Goal: Task Accomplishment & Management: Use online tool/utility

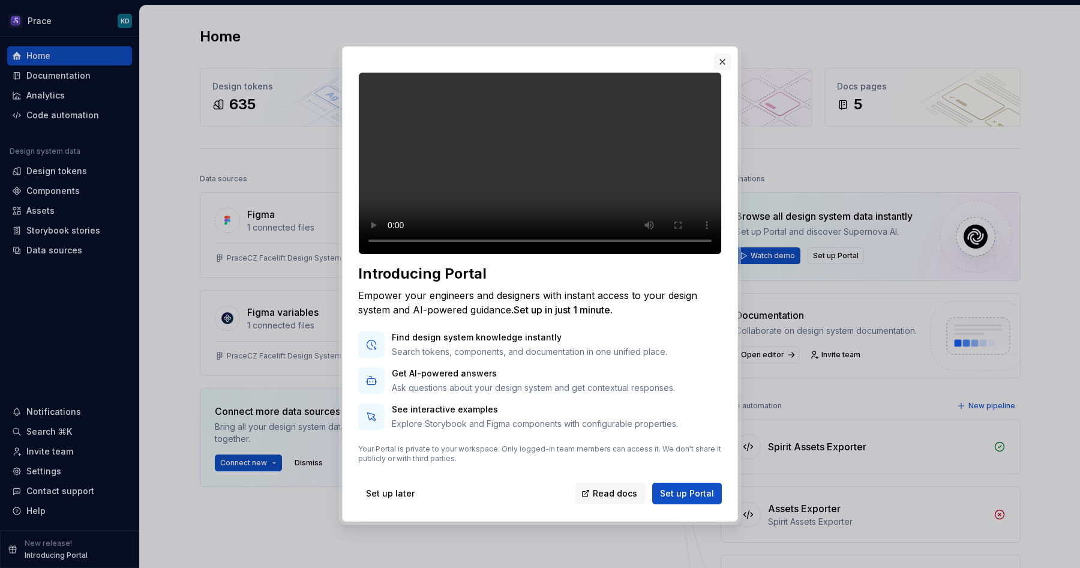
click at [721, 53] on button "button" at bounding box center [722, 61] width 17 height 17
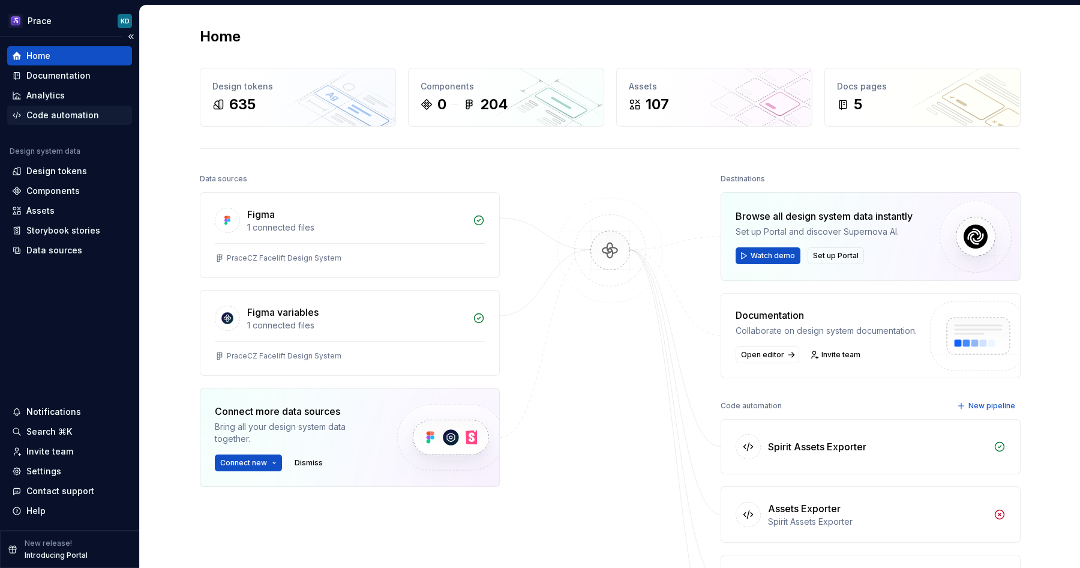
click at [82, 117] on div "Code automation" at bounding box center [62, 115] width 73 height 12
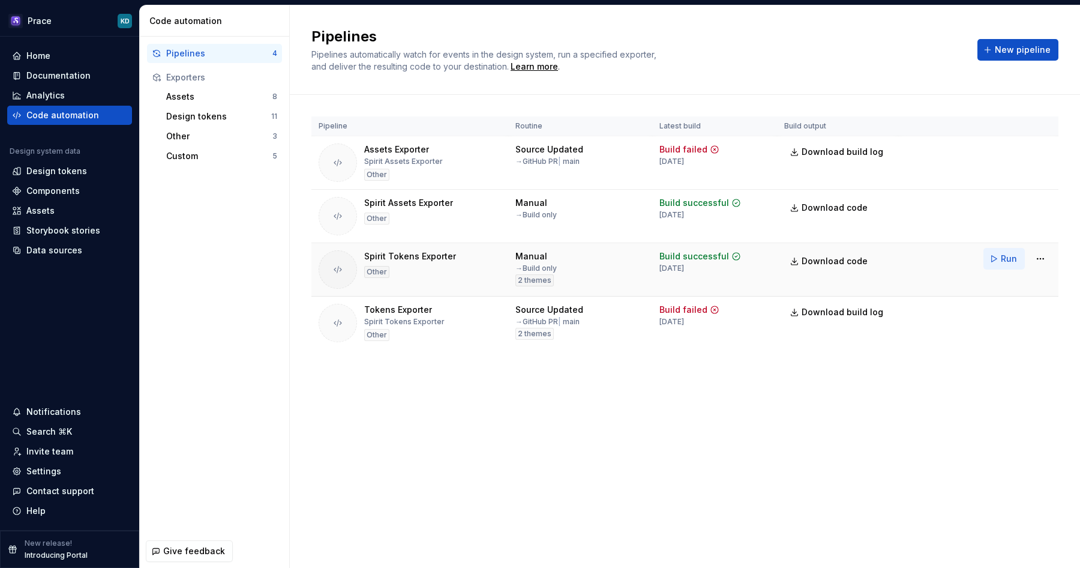
click at [998, 260] on button "Run" at bounding box center [1003, 259] width 41 height 22
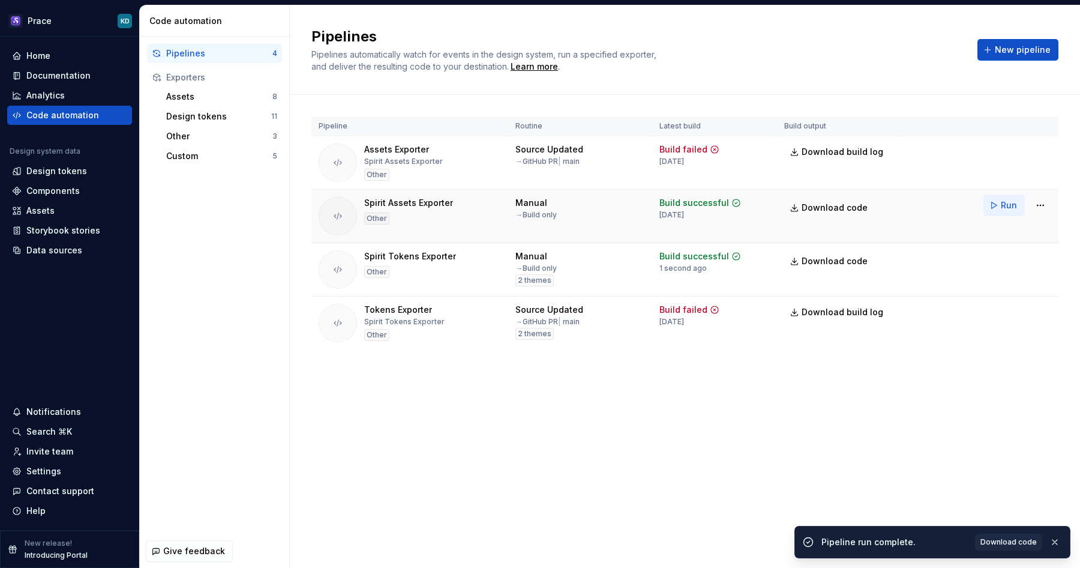
click at [1004, 203] on span "Run" at bounding box center [1009, 205] width 16 height 12
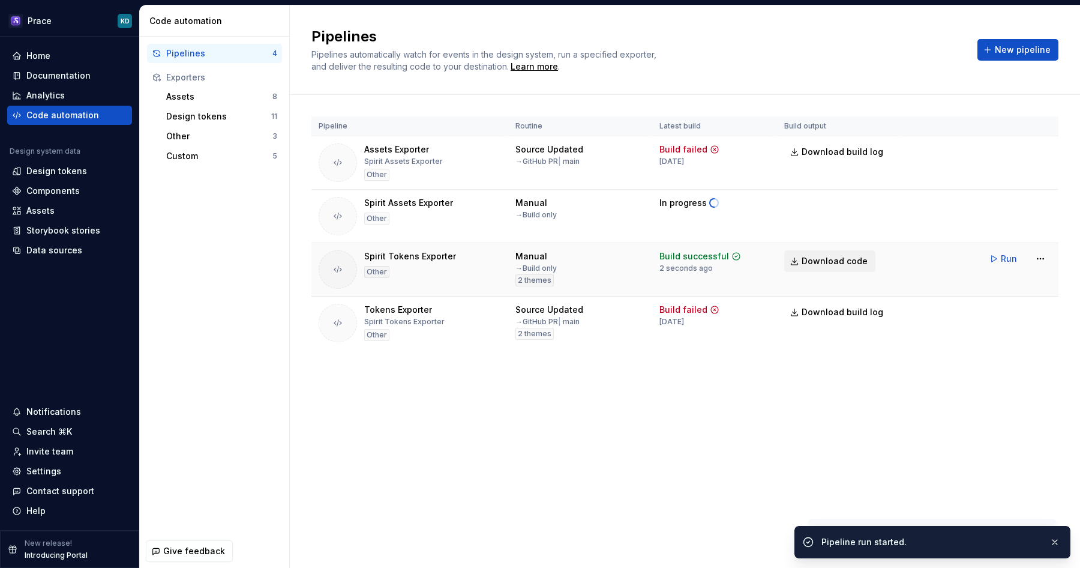
click at [845, 259] on span "Download code" at bounding box center [835, 261] width 66 height 12
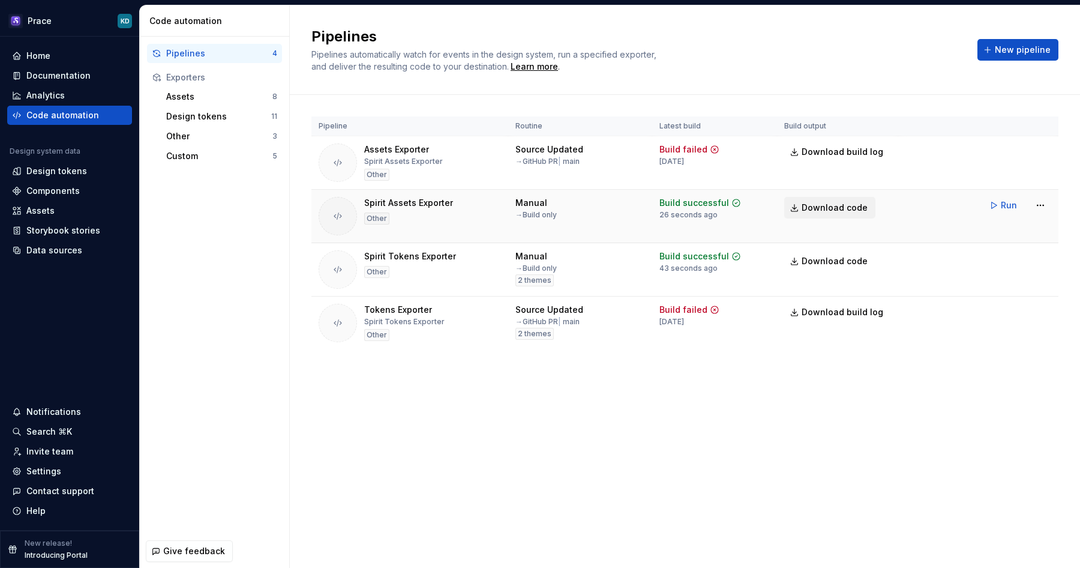
click at [825, 208] on span "Download code" at bounding box center [835, 208] width 66 height 12
click at [1006, 50] on span "New pipeline" at bounding box center [1023, 50] width 56 height 12
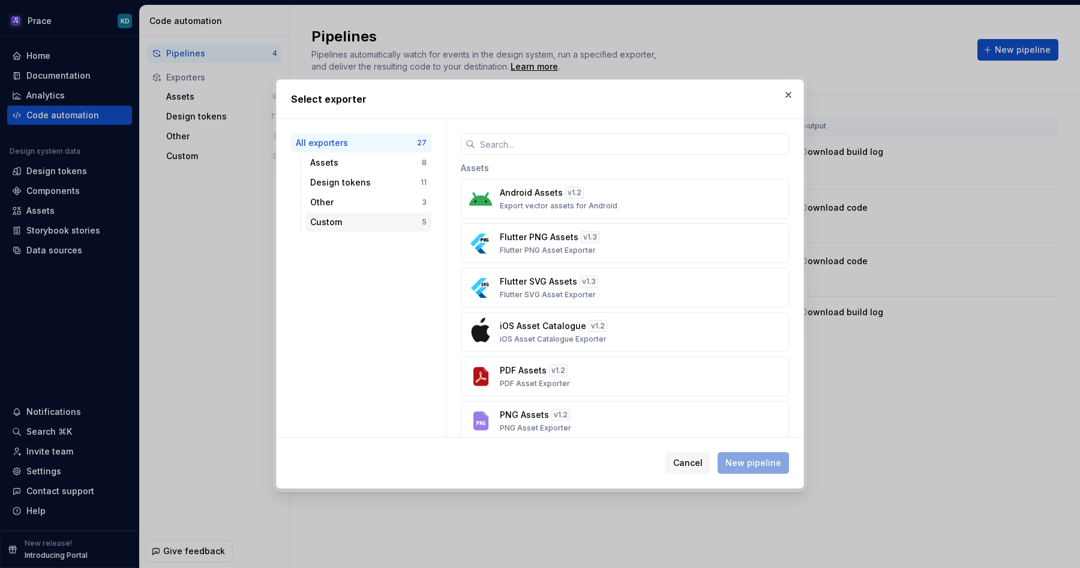
click at [380, 220] on div "Custom" at bounding box center [366, 222] width 112 height 12
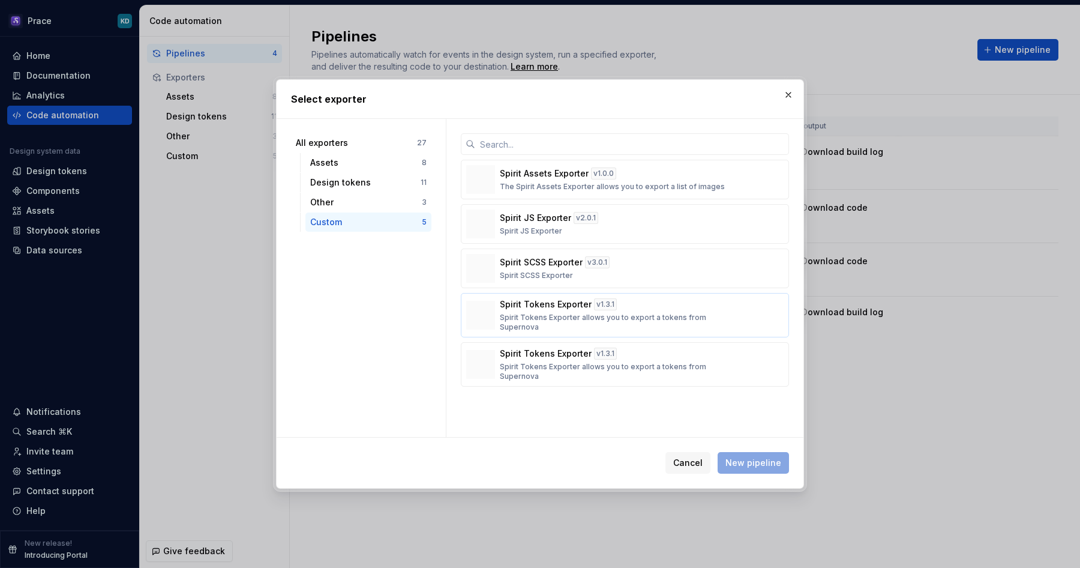
click at [544, 308] on p "Spirit Tokens Exporter" at bounding box center [546, 304] width 92 height 12
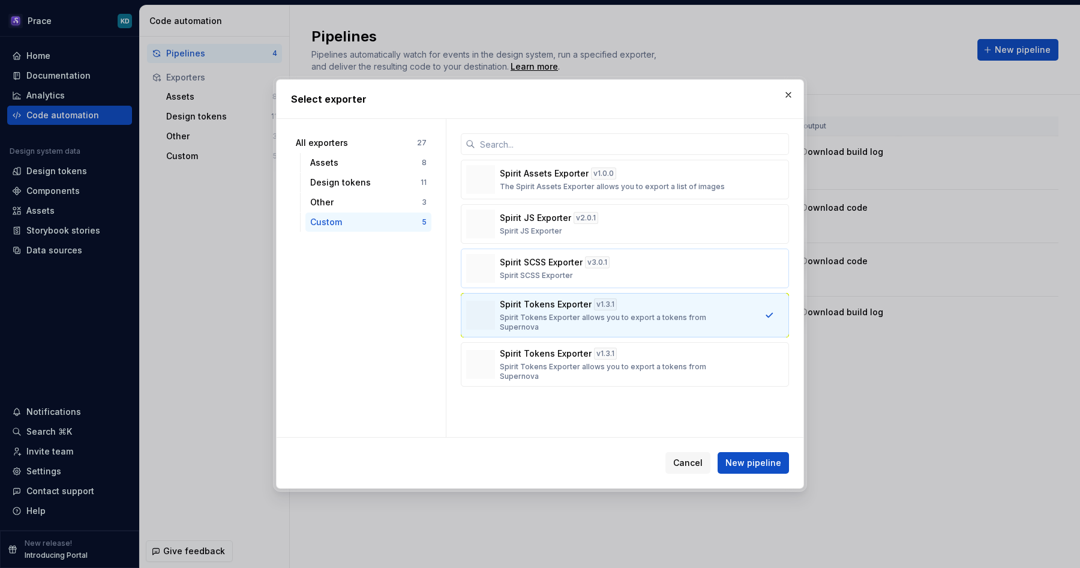
click at [683, 274] on div "Spirit SCSS Exporter v 3.0.1 Spirit SCSS Exporter" at bounding box center [621, 268] width 243 height 24
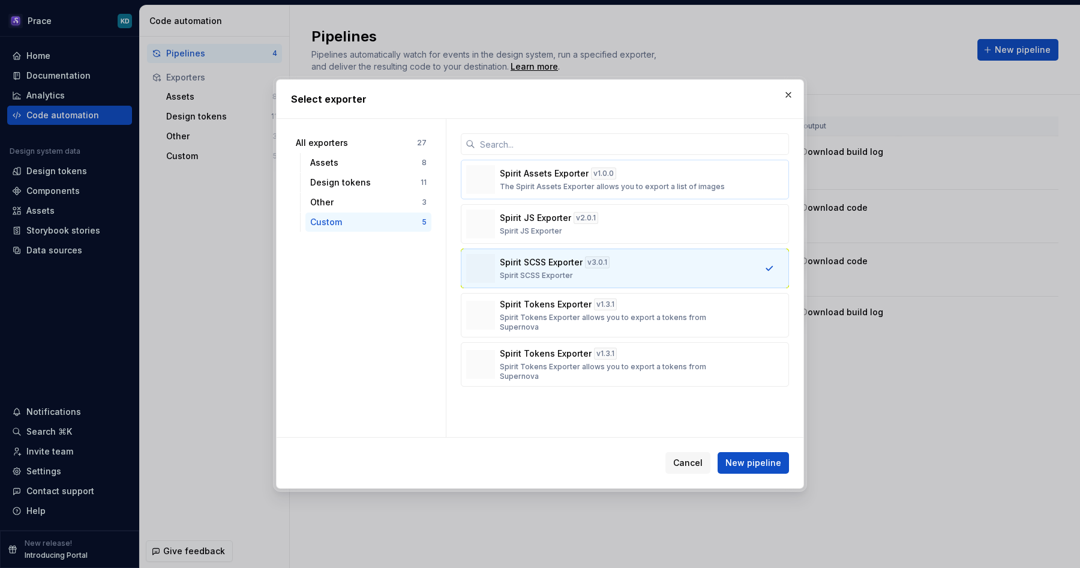
click at [671, 173] on div "Spirit Assets Exporter v 1.0.0 The Spirit Assets Exporter allows you to export …" at bounding box center [621, 179] width 243 height 24
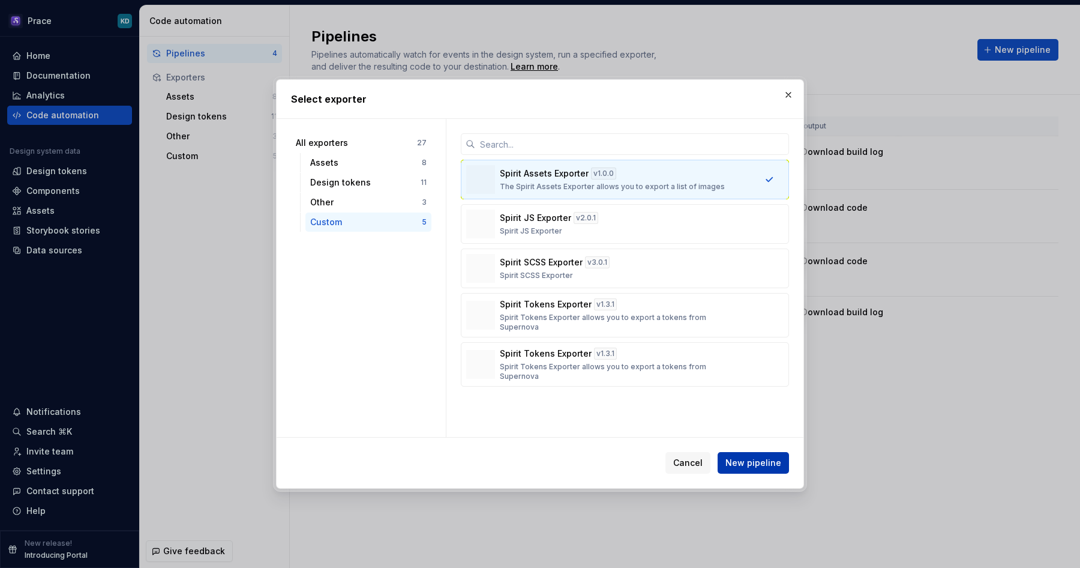
click at [739, 463] on span "New pipeline" at bounding box center [753, 463] width 56 height 12
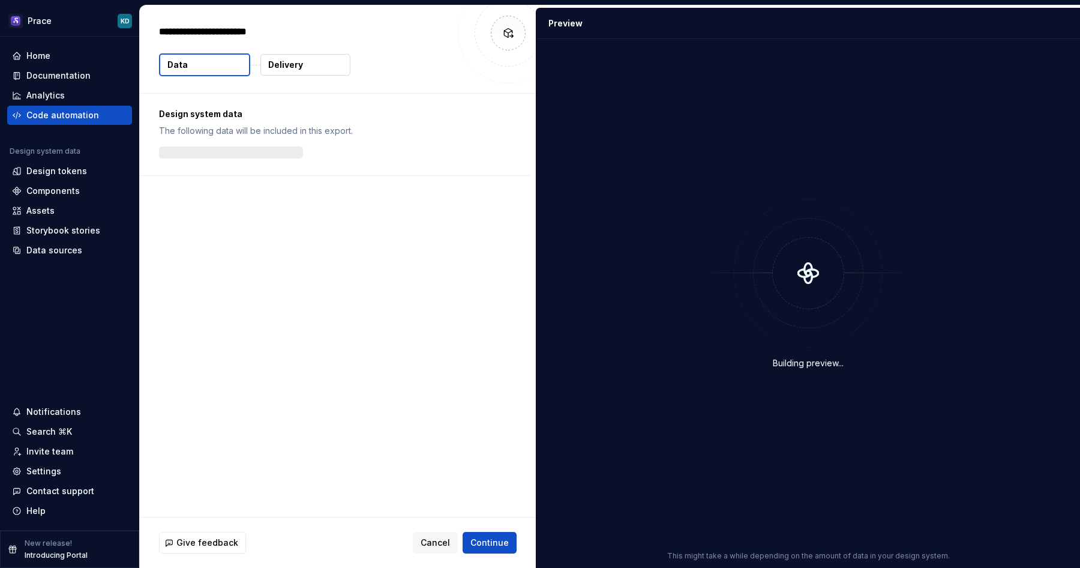
type textarea "*"
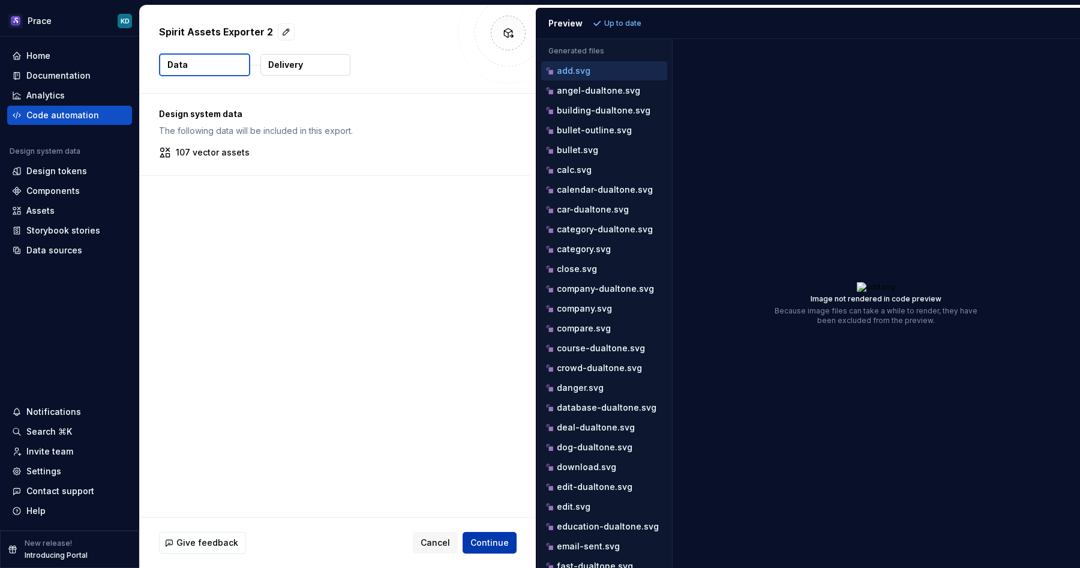
click at [488, 544] on span "Continue" at bounding box center [489, 542] width 38 height 12
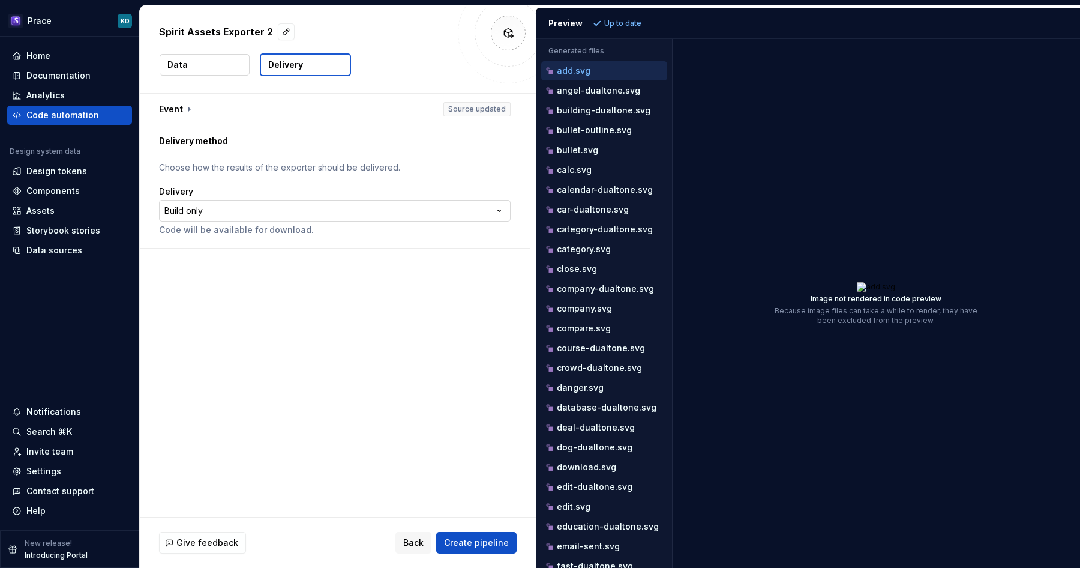
click at [347, 205] on html "**********" at bounding box center [540, 284] width 1080 height 568
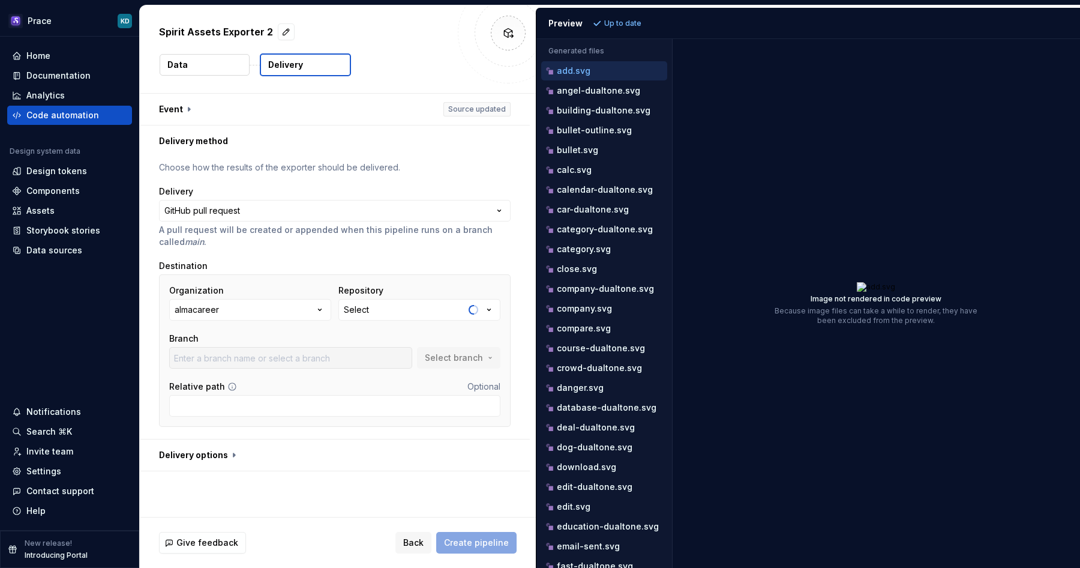
click at [288, 308] on button "almacareer" at bounding box center [250, 310] width 162 height 22
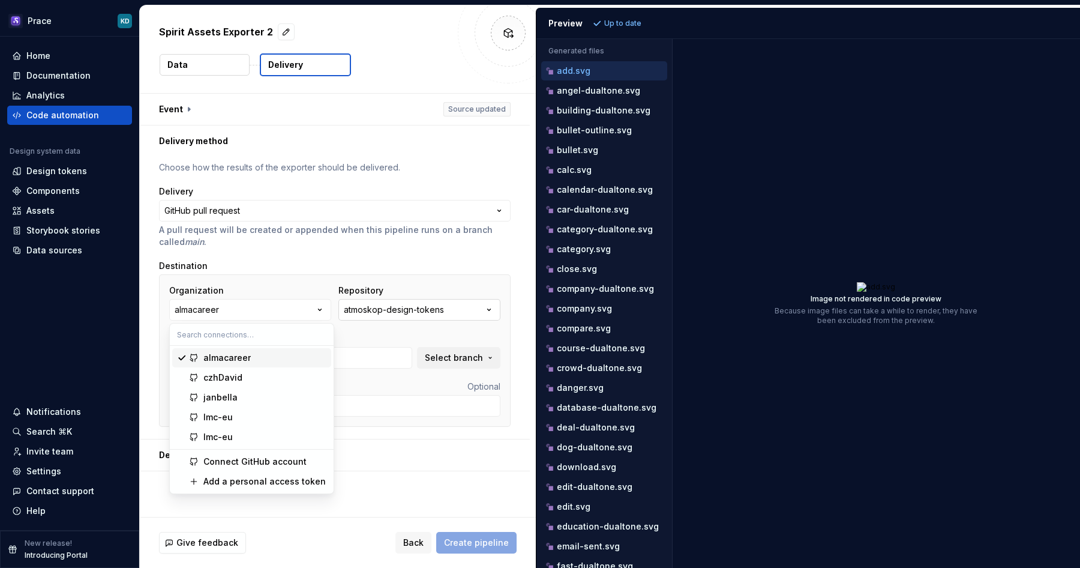
click at [393, 311] on div "atmoskop-design-tokens" at bounding box center [394, 310] width 100 height 12
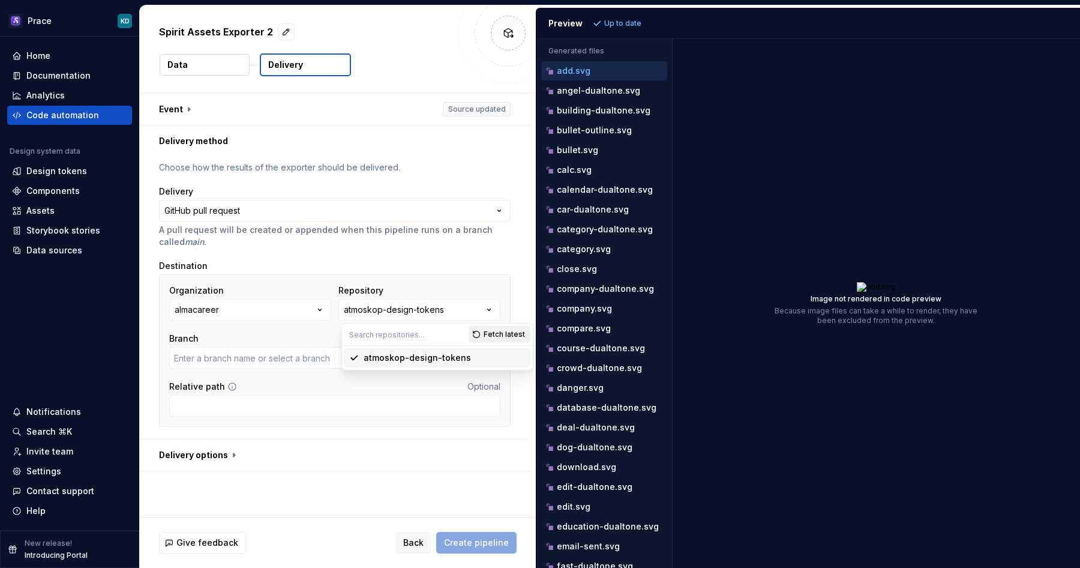
click at [491, 329] on span "Fetch latest" at bounding box center [504, 334] width 41 height 10
click at [299, 305] on button "almacareer" at bounding box center [250, 310] width 162 height 22
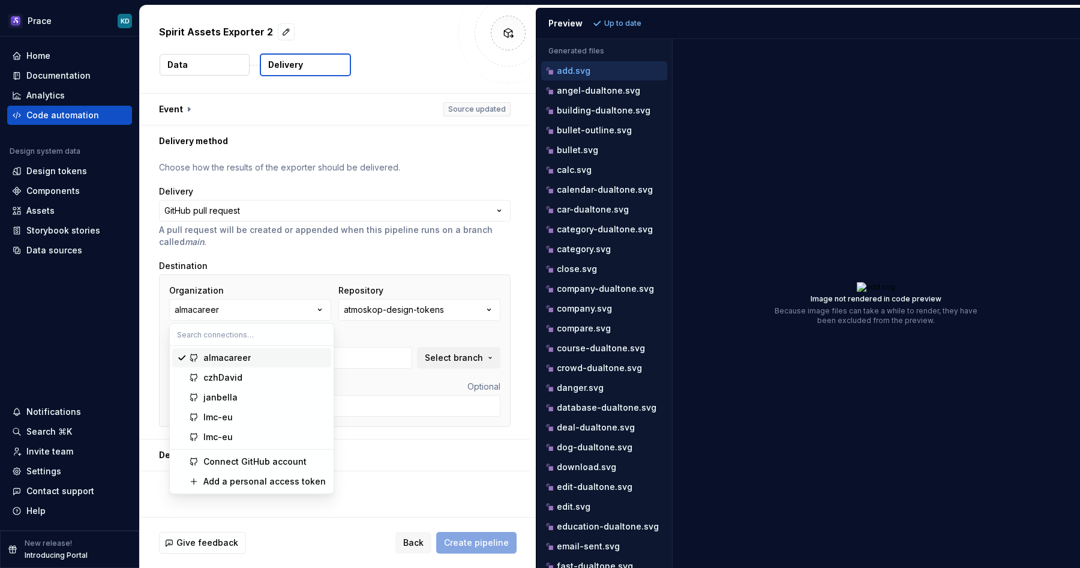
click at [266, 356] on div "almacareer" at bounding box center [264, 358] width 123 height 12
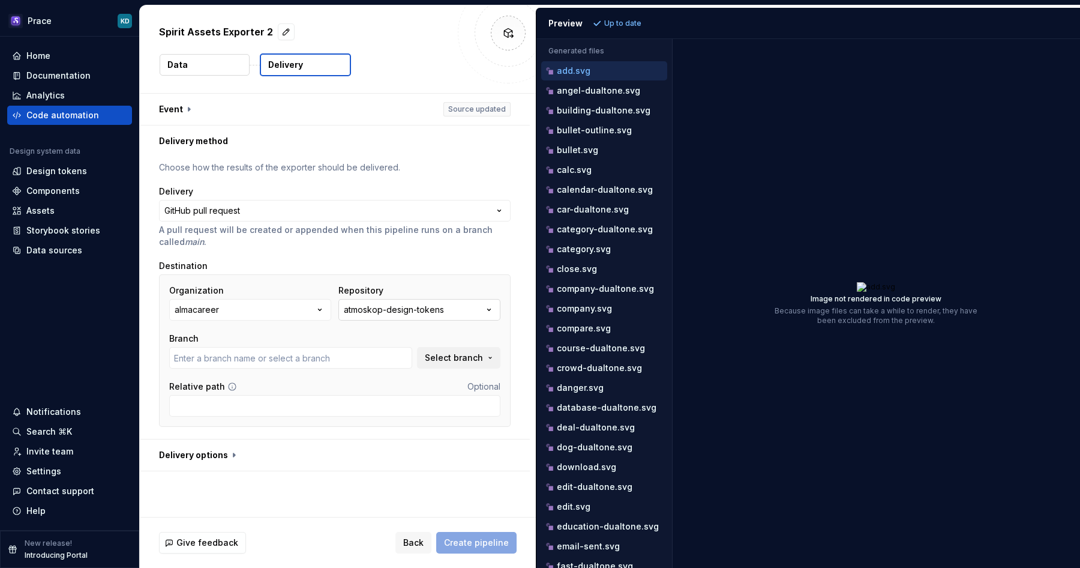
click at [395, 307] on div "atmoskop-design-tokens" at bounding box center [394, 310] width 100 height 12
click at [400, 338] on input "text" at bounding box center [405, 334] width 127 height 22
type input "platform"
click at [493, 338] on span "Fetch latest" at bounding box center [504, 334] width 41 height 10
click at [367, 336] on input "platform" at bounding box center [405, 334] width 127 height 22
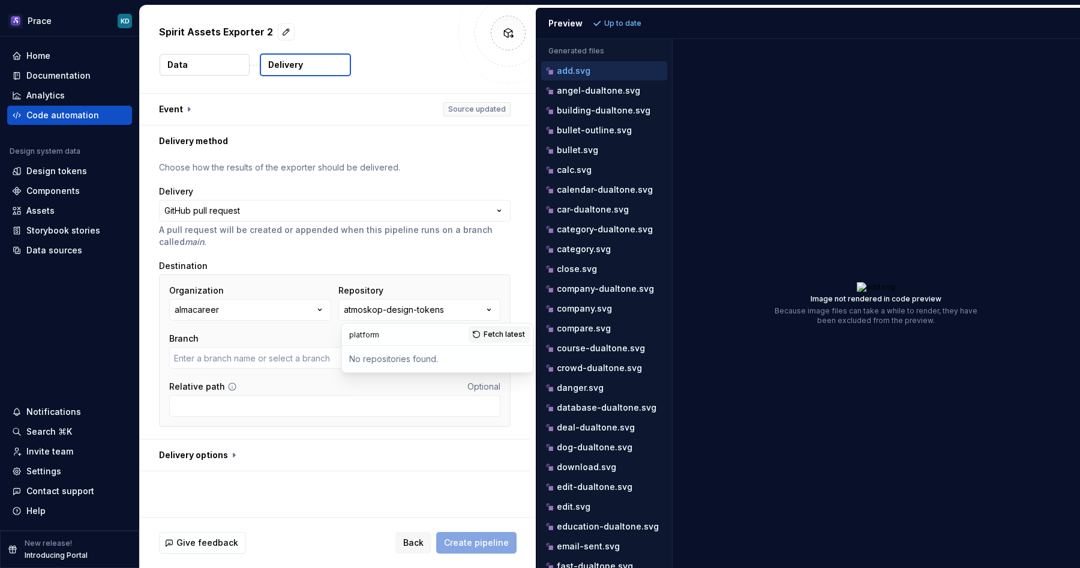
click at [367, 336] on input "platform" at bounding box center [405, 334] width 127 height 22
click at [510, 334] on span "Fetch latest" at bounding box center [504, 334] width 41 height 10
click at [293, 307] on button "almacareer" at bounding box center [250, 310] width 162 height 22
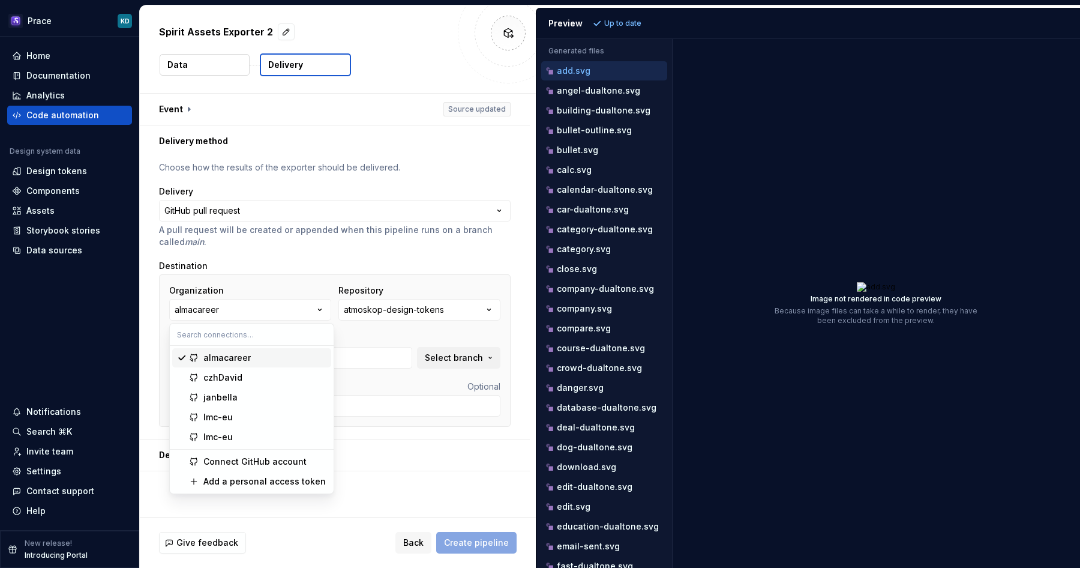
click at [248, 356] on div "almacareer" at bounding box center [226, 358] width 47 height 12
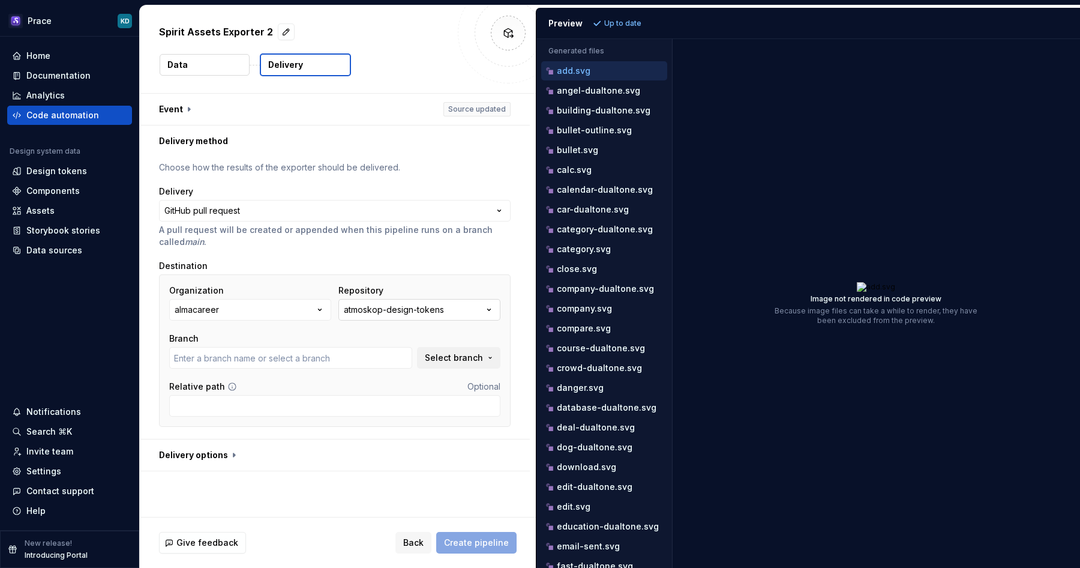
click at [377, 309] on div "atmoskop-design-tokens" at bounding box center [394, 310] width 100 height 12
click at [421, 544] on span "Back" at bounding box center [413, 542] width 20 height 12
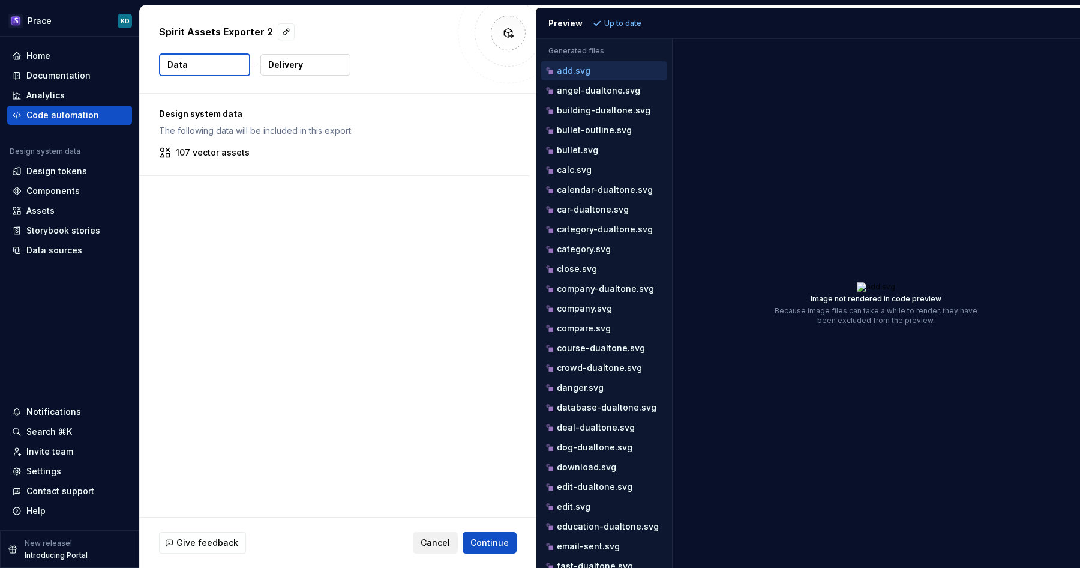
click at [428, 544] on span "Cancel" at bounding box center [435, 542] width 29 height 12
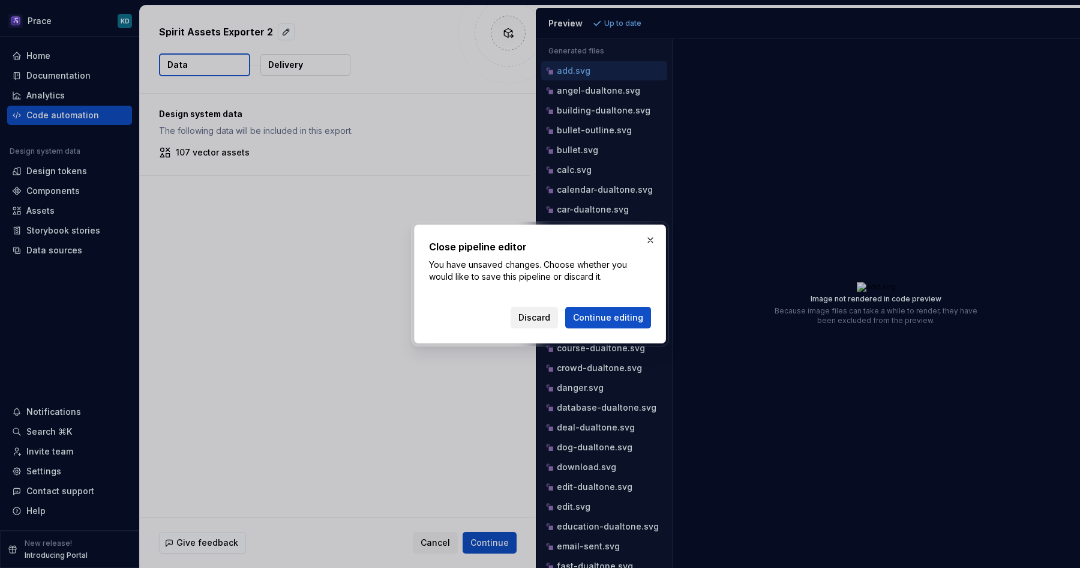
click at [548, 317] on span "Discard" at bounding box center [534, 317] width 32 height 12
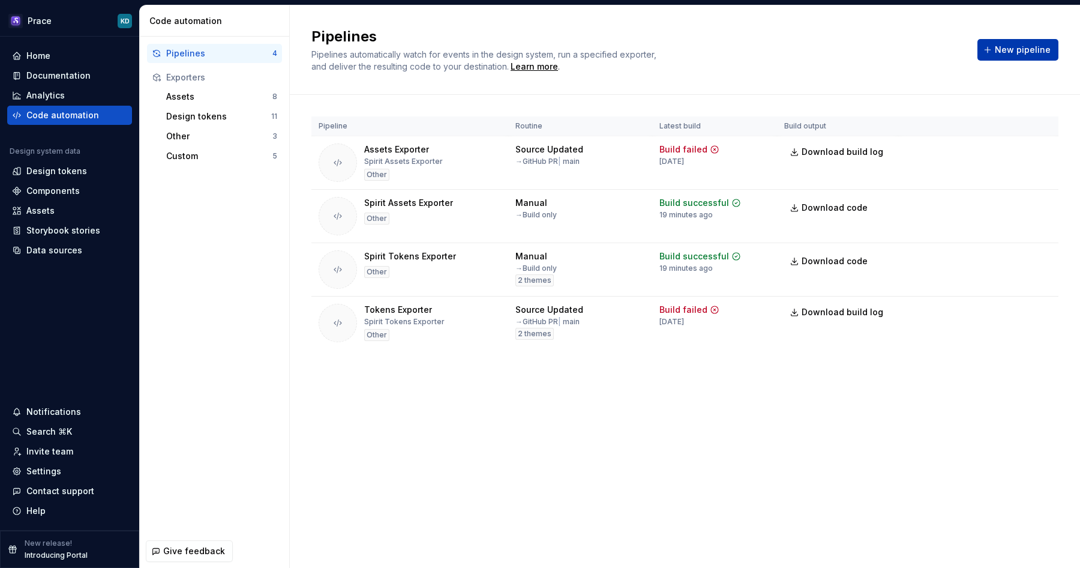
click at [1021, 46] on span "New pipeline" at bounding box center [1023, 50] width 56 height 12
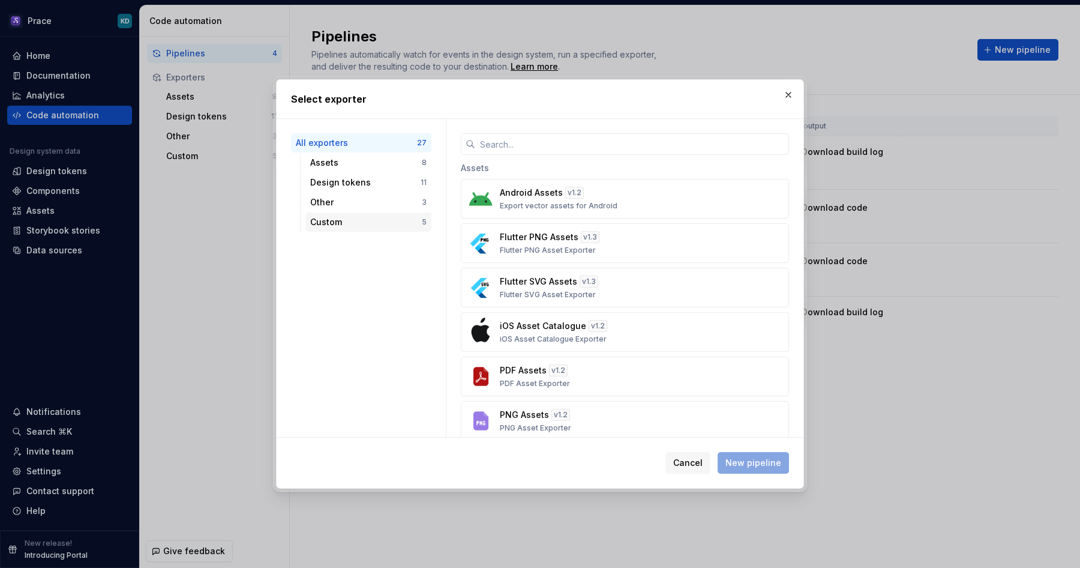
click at [392, 220] on div "Custom" at bounding box center [366, 222] width 112 height 12
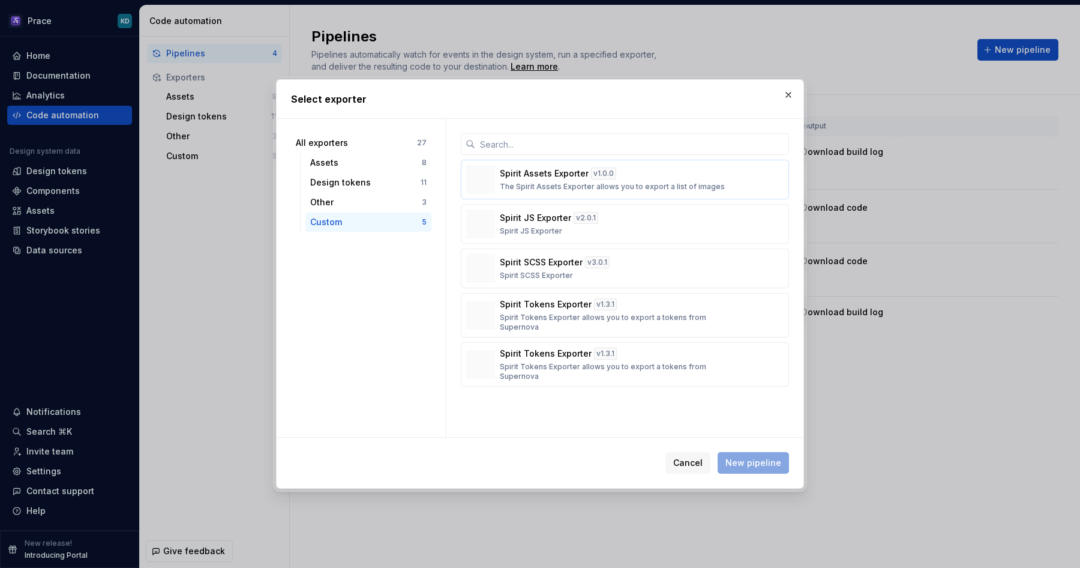
click at [530, 176] on p "Spirit Assets Exporter" at bounding box center [544, 173] width 89 height 12
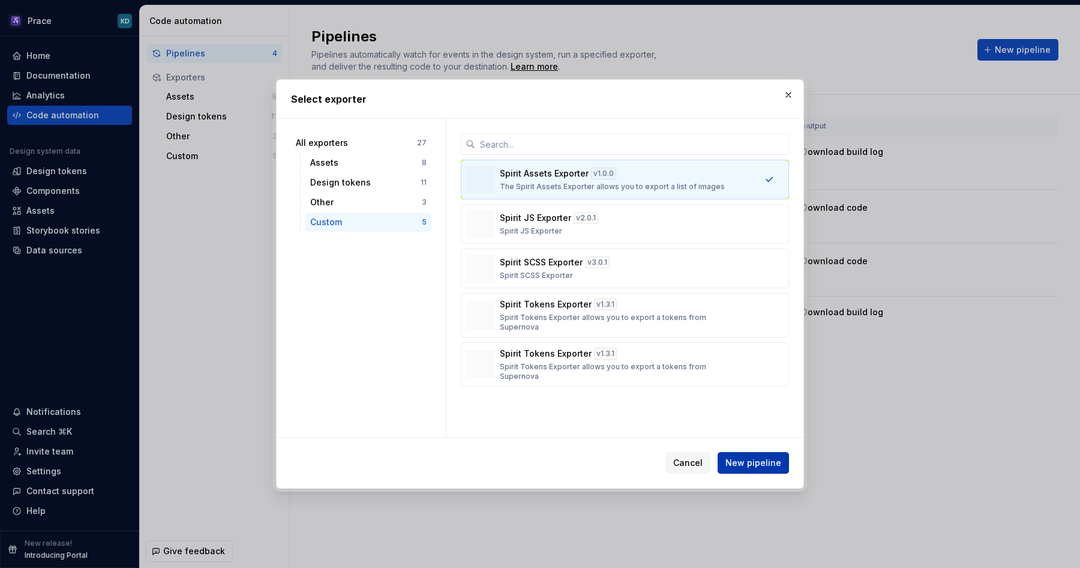
click at [763, 467] on span "New pipeline" at bounding box center [753, 463] width 56 height 12
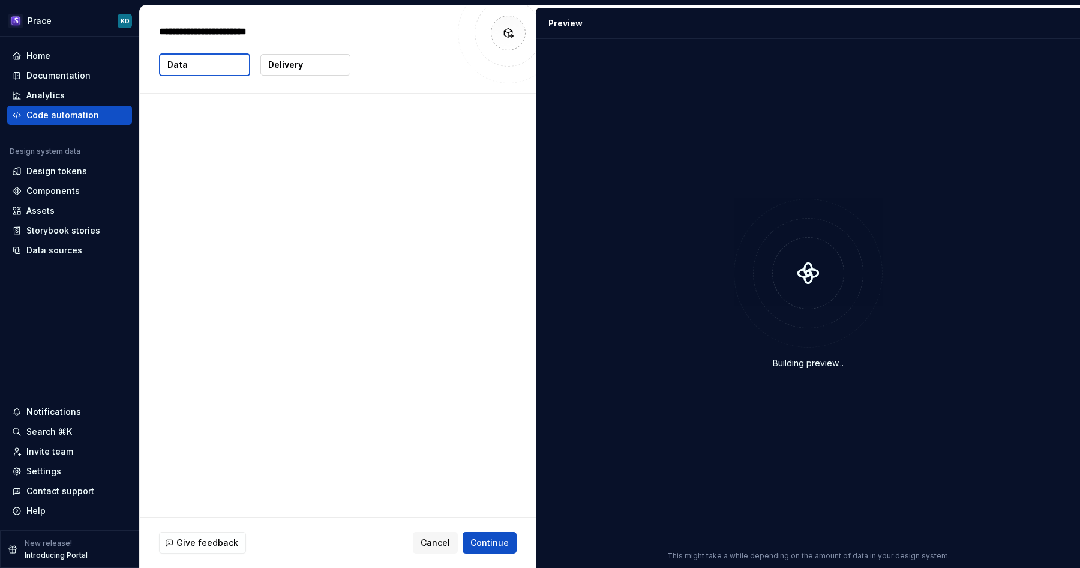
type textarea "*"
click at [484, 537] on span "Continue" at bounding box center [489, 542] width 38 height 12
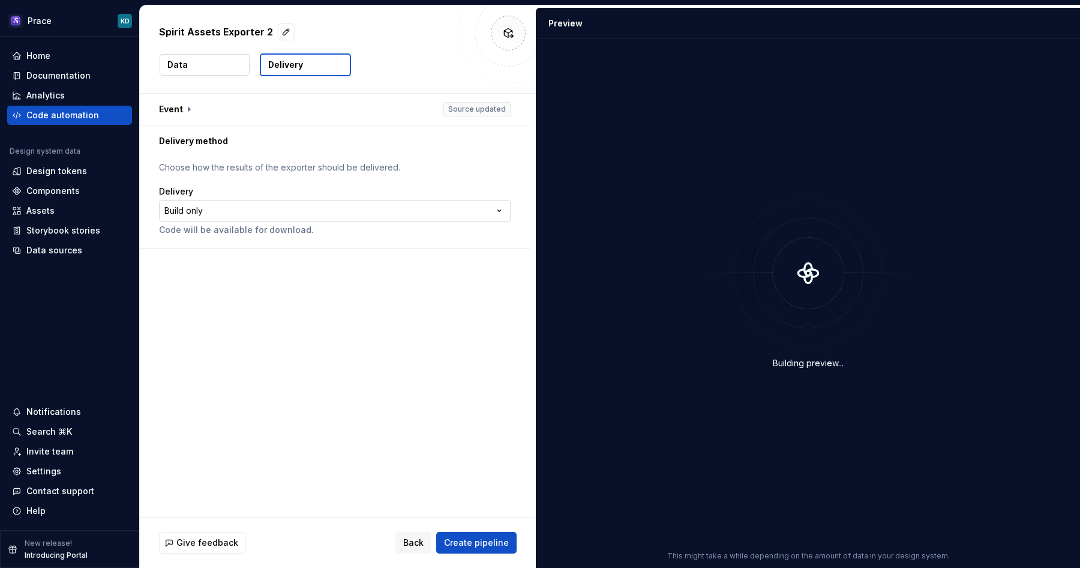
click at [269, 210] on html "**********" at bounding box center [540, 284] width 1080 height 568
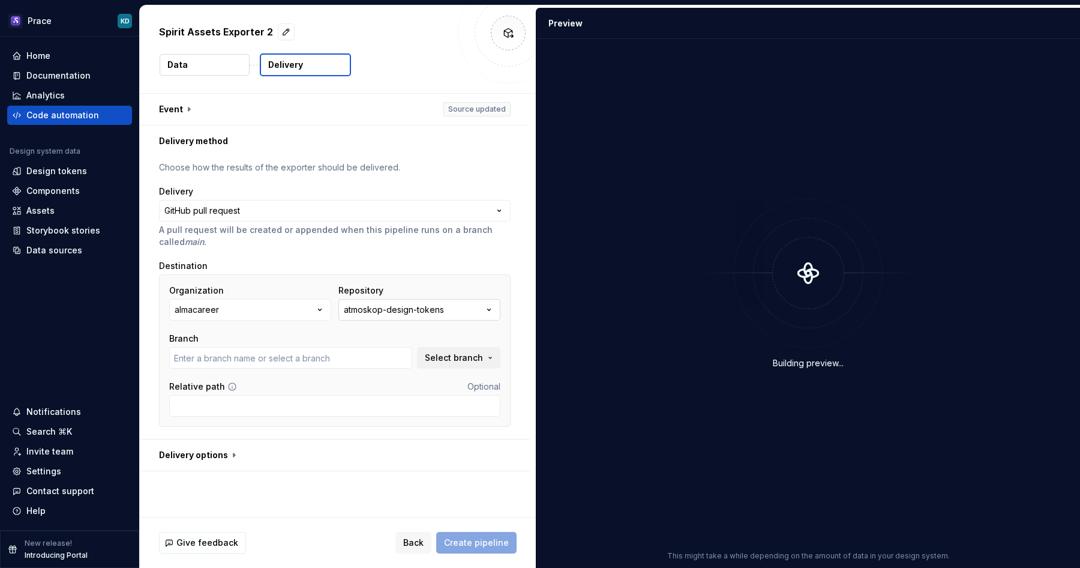
click at [380, 315] on div "atmoskop-design-tokens" at bounding box center [394, 310] width 100 height 12
click at [487, 334] on span "Fetch latest" at bounding box center [504, 334] width 41 height 10
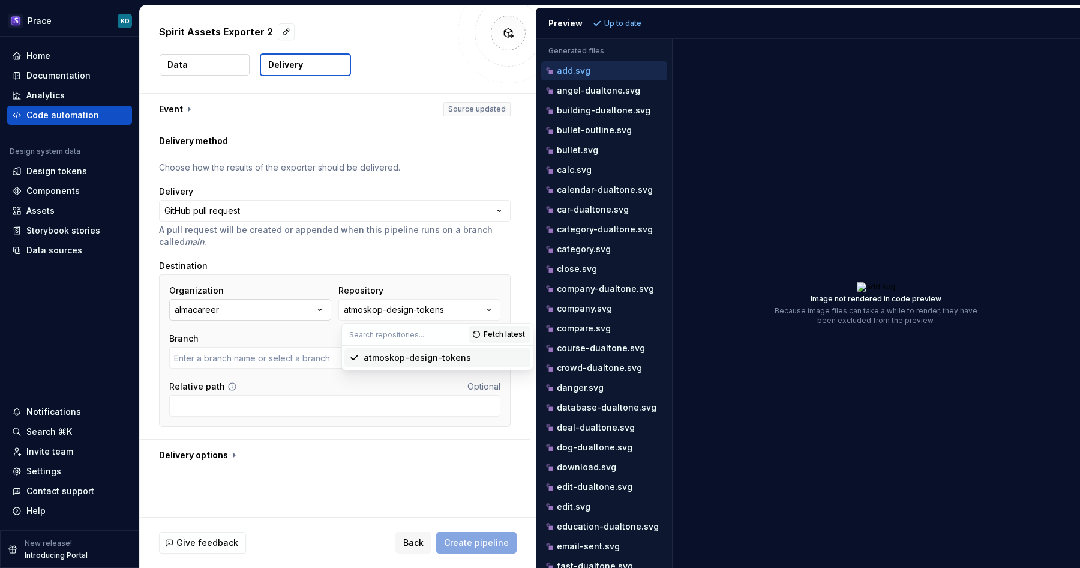
click at [306, 308] on button "almacareer" at bounding box center [250, 310] width 162 height 22
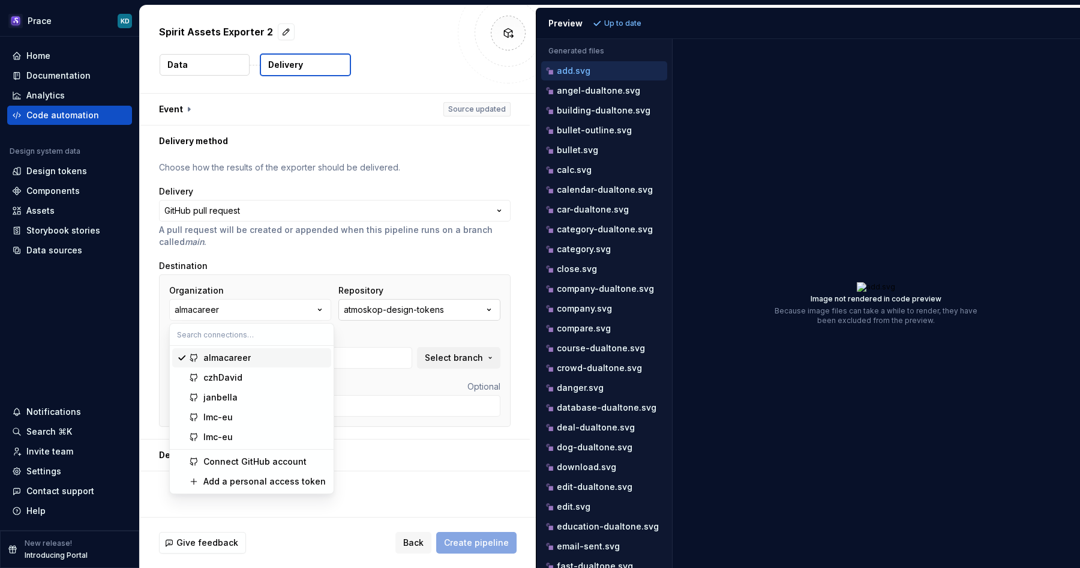
click at [397, 311] on div "atmoskop-design-tokens" at bounding box center [394, 310] width 100 height 12
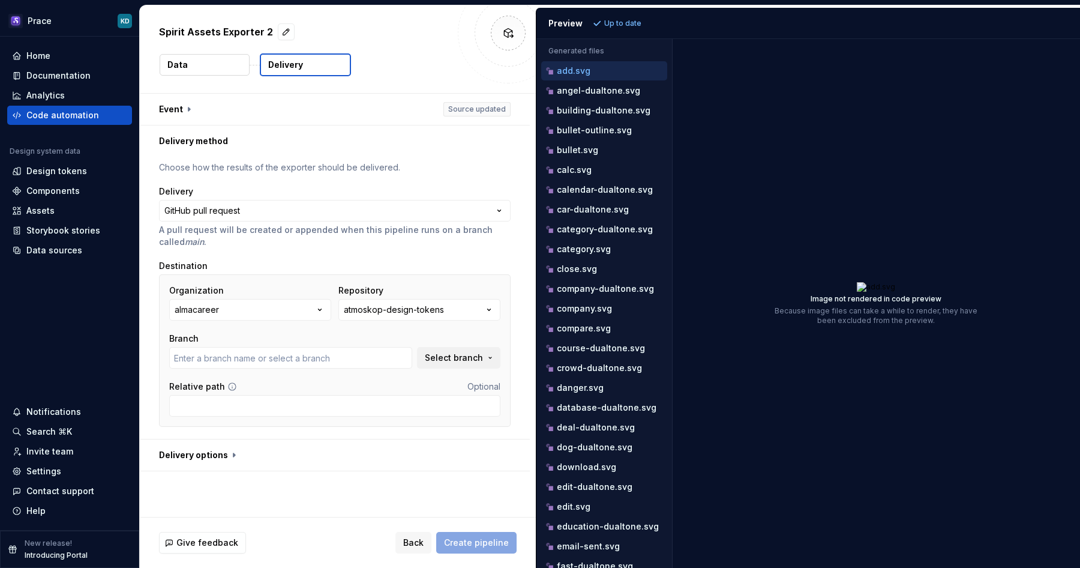
click at [444, 262] on div "Destination" at bounding box center [335, 266] width 352 height 12
click at [458, 310] on button "atmoskop-design-tokens" at bounding box center [419, 310] width 162 height 22
click at [490, 332] on span "Fetch latest" at bounding box center [504, 334] width 41 height 10
click at [326, 304] on icon "button" at bounding box center [320, 310] width 12 height 12
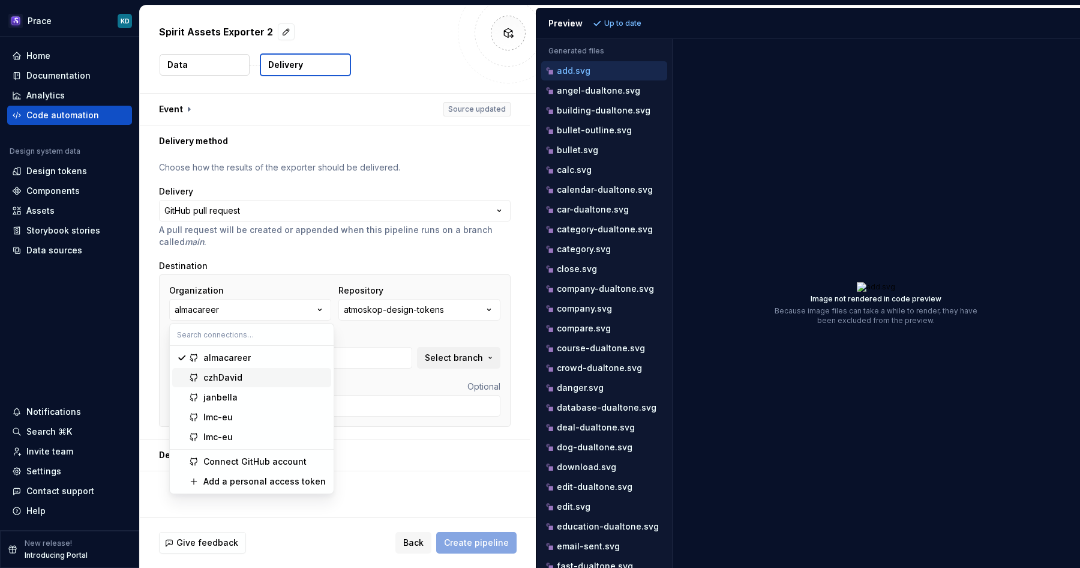
click at [286, 376] on div "czhDavid" at bounding box center [264, 377] width 123 height 12
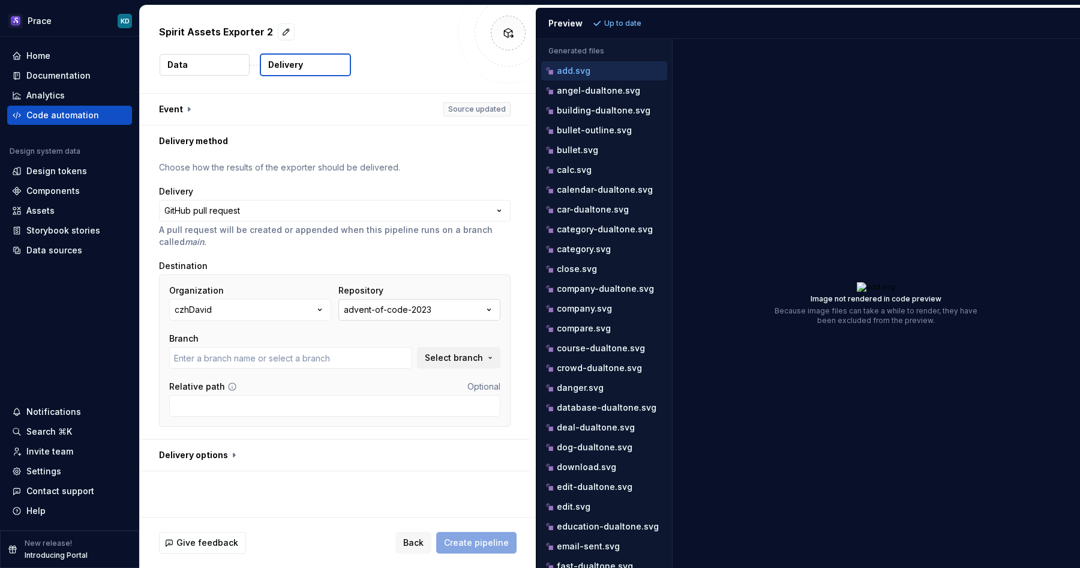
click at [378, 310] on div "advent-of-code-2023" at bounding box center [388, 310] width 88 height 12
type input "day5"
click at [314, 309] on button "czhDavid" at bounding box center [250, 310] width 162 height 22
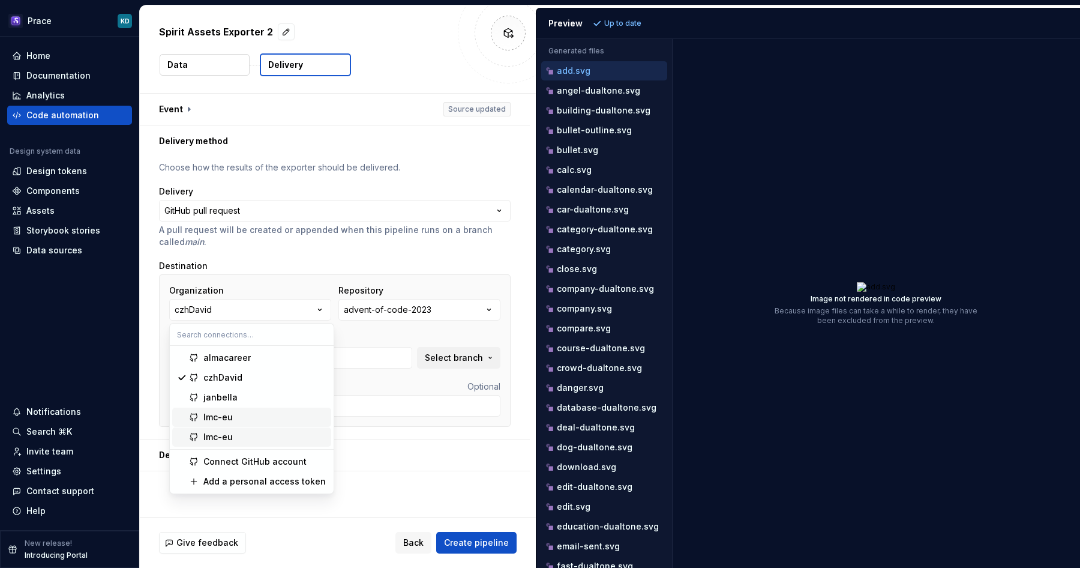
click at [284, 411] on div "lmc-eu" at bounding box center [264, 417] width 123 height 12
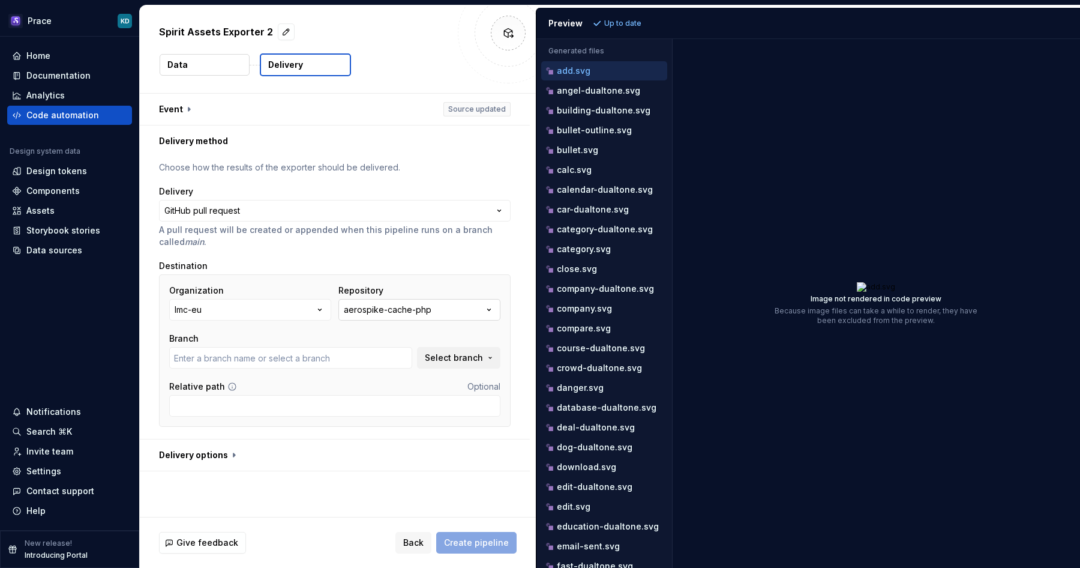
click at [377, 311] on div "aerospike-cache-php" at bounding box center [388, 310] width 88 height 12
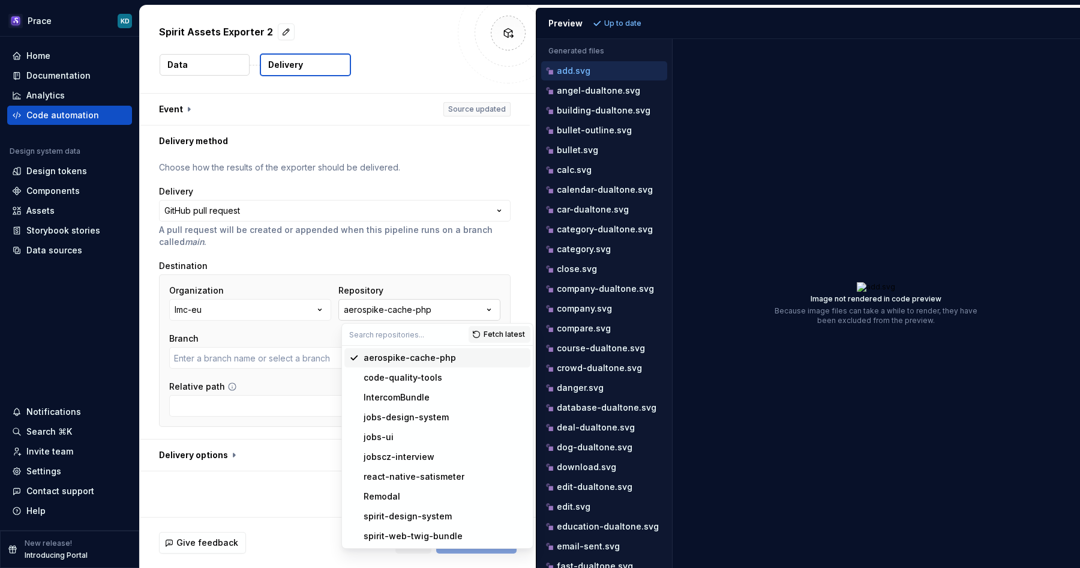
type input "main"
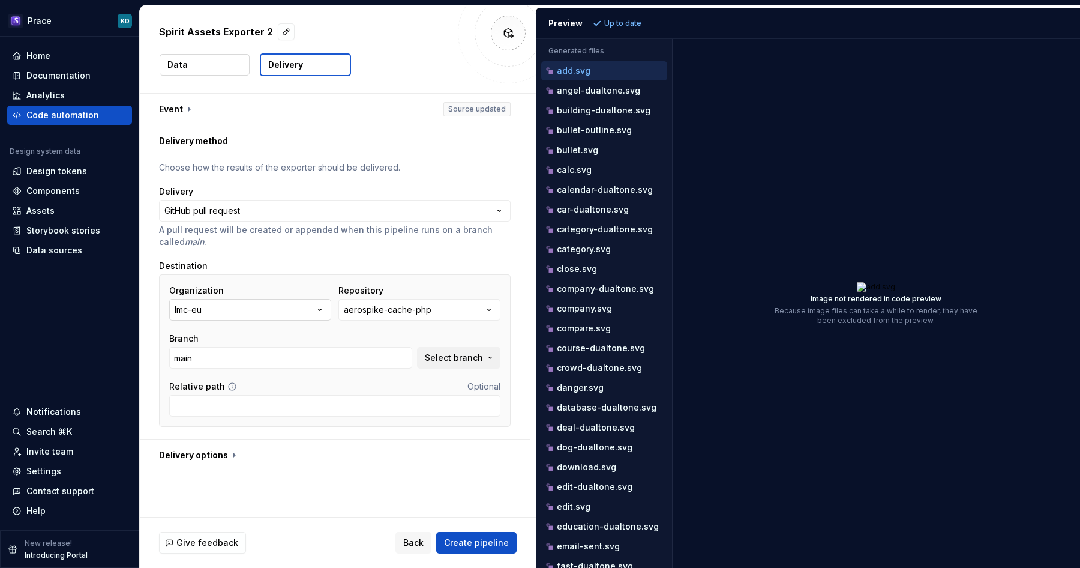
click at [318, 310] on icon "button" at bounding box center [320, 310] width 12 height 12
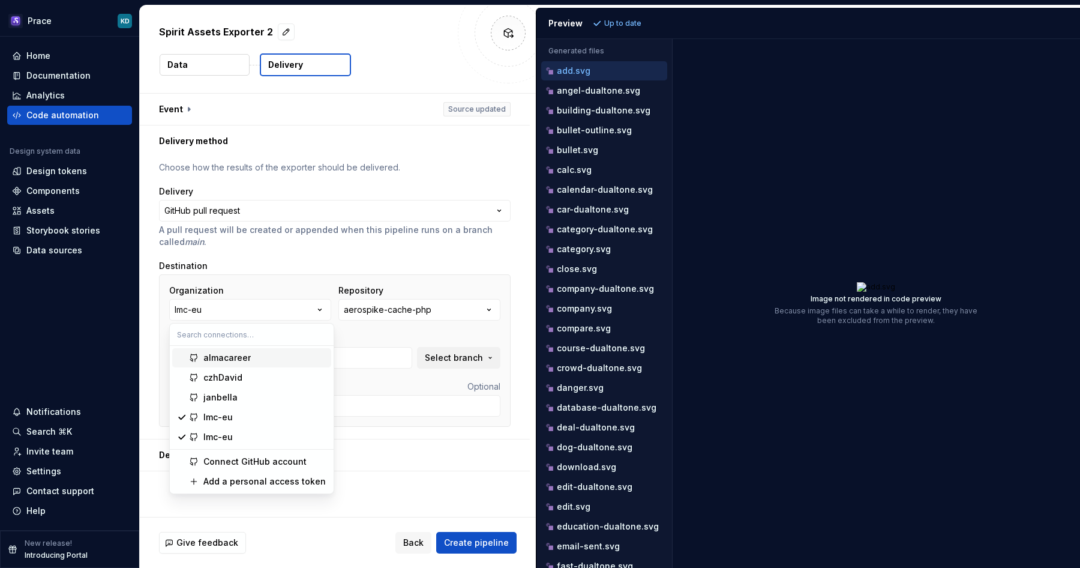
click at [244, 358] on div "almacareer" at bounding box center [226, 358] width 47 height 12
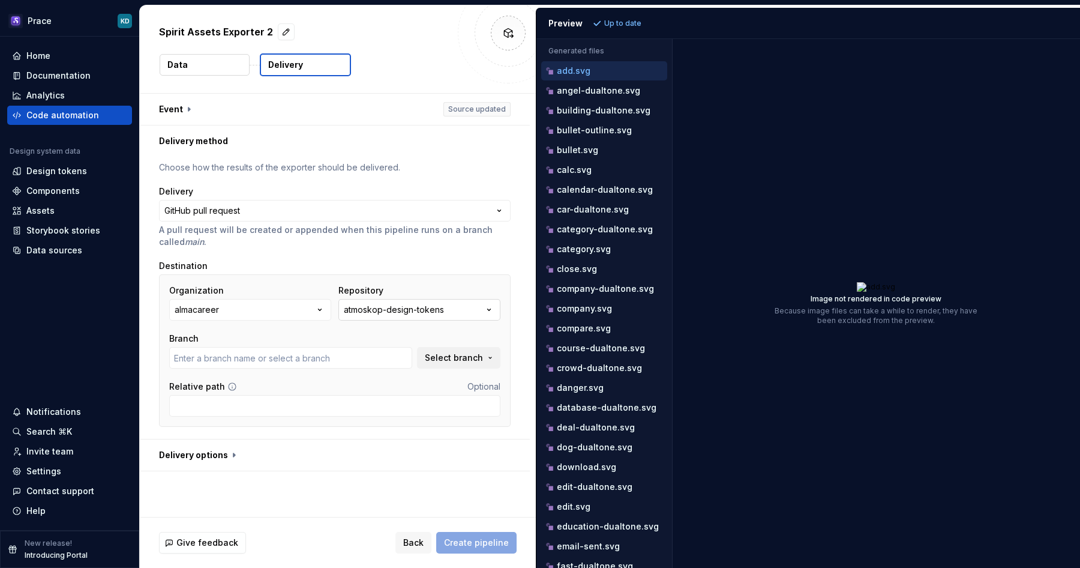
click at [369, 308] on div "atmoskop-design-tokens" at bounding box center [394, 310] width 100 height 12
